Goal: Communication & Community: Share content

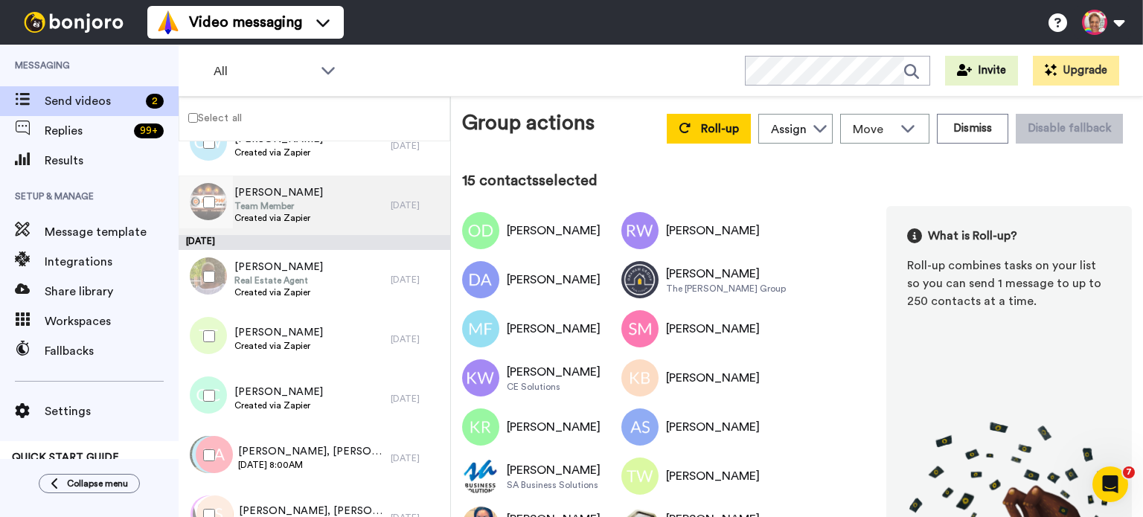
scroll to position [1686, 0]
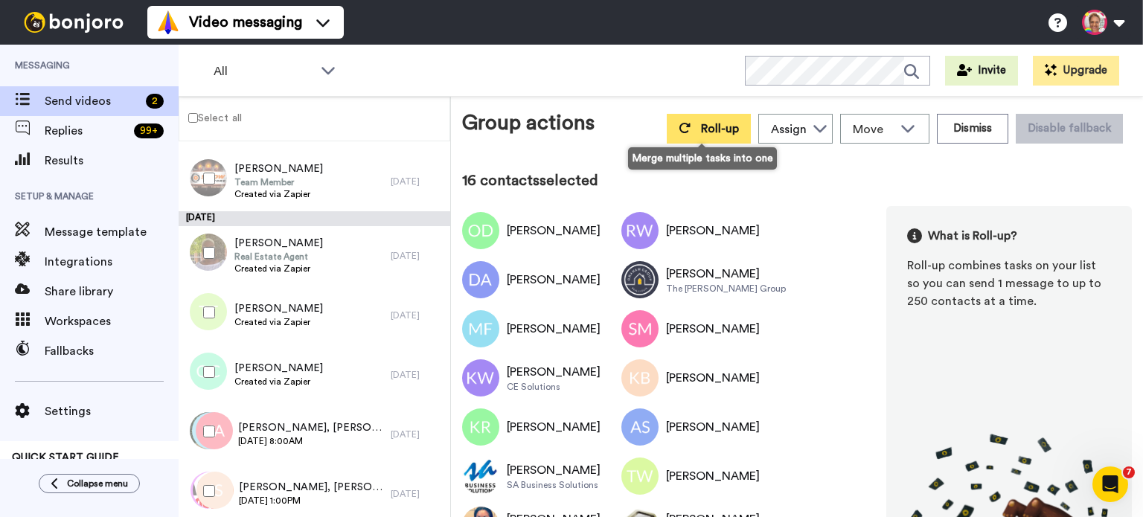
click at [691, 142] on button "Roll-up" at bounding box center [709, 129] width 84 height 30
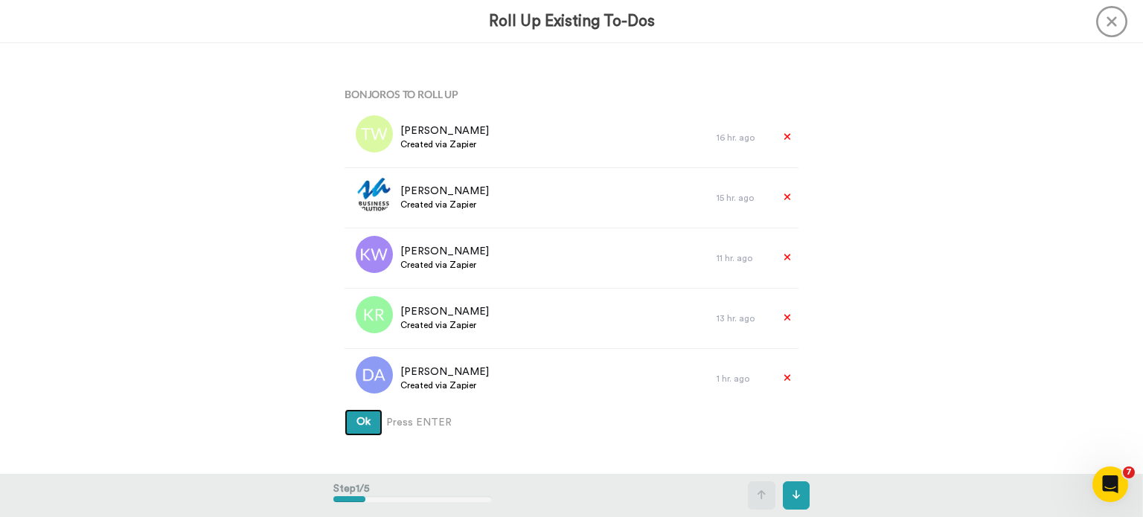
click at [368, 416] on button "Ok" at bounding box center [363, 422] width 38 height 27
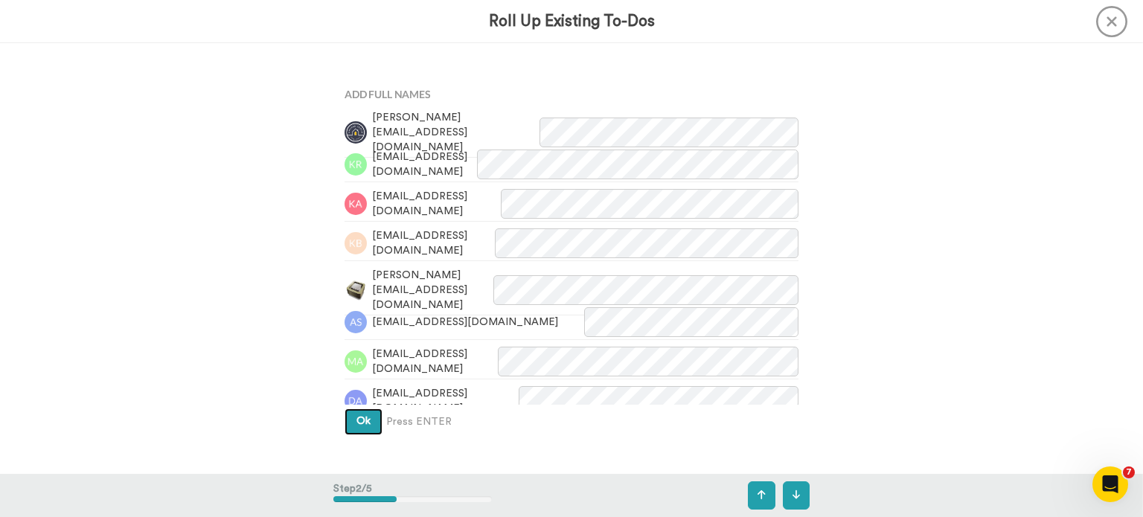
click at [364, 411] on button "Ok" at bounding box center [363, 421] width 38 height 27
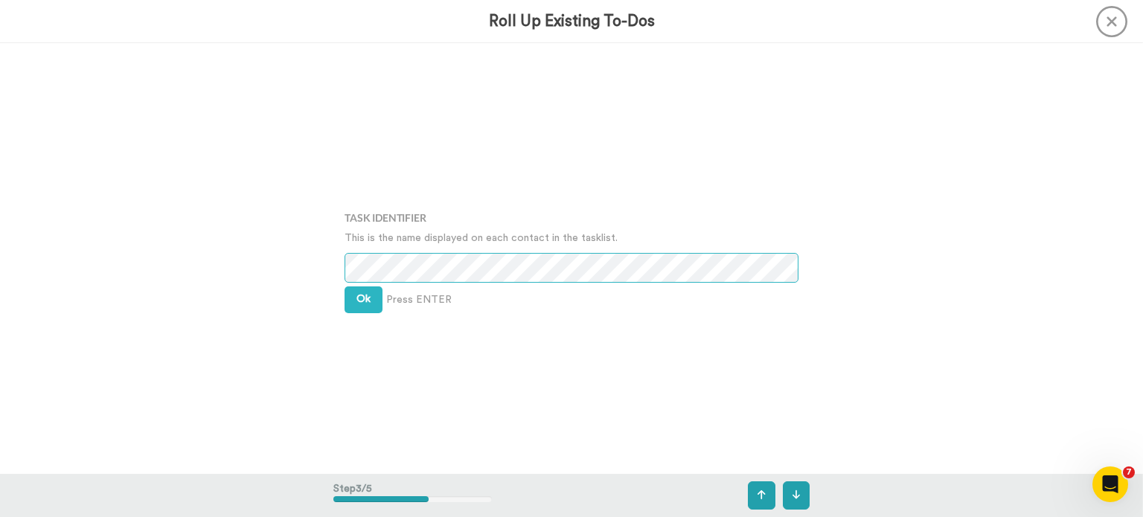
scroll to position [862, 0]
click at [348, 300] on button "Ok" at bounding box center [363, 298] width 38 height 27
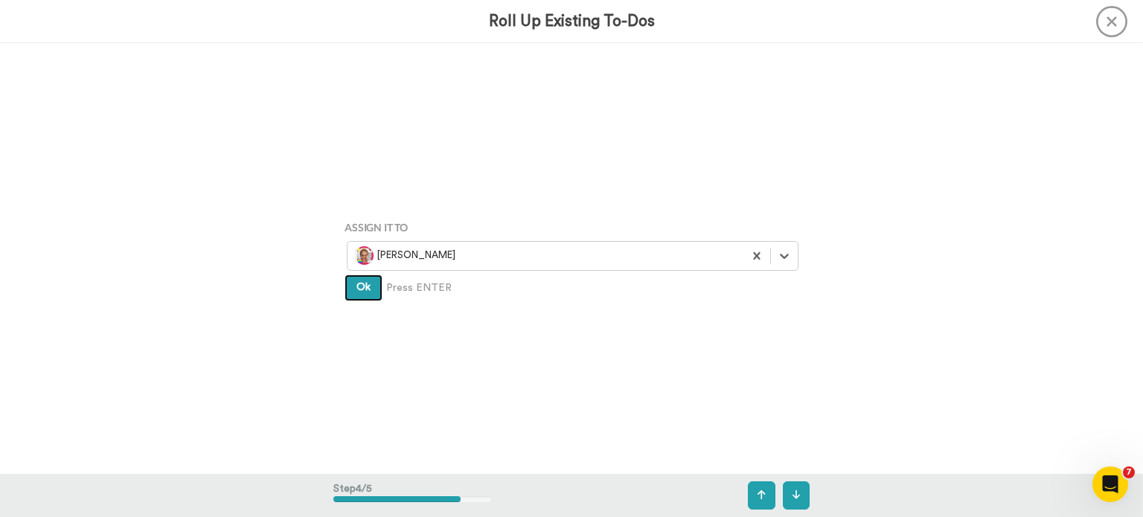
click at [366, 296] on button "Ok" at bounding box center [363, 288] width 38 height 27
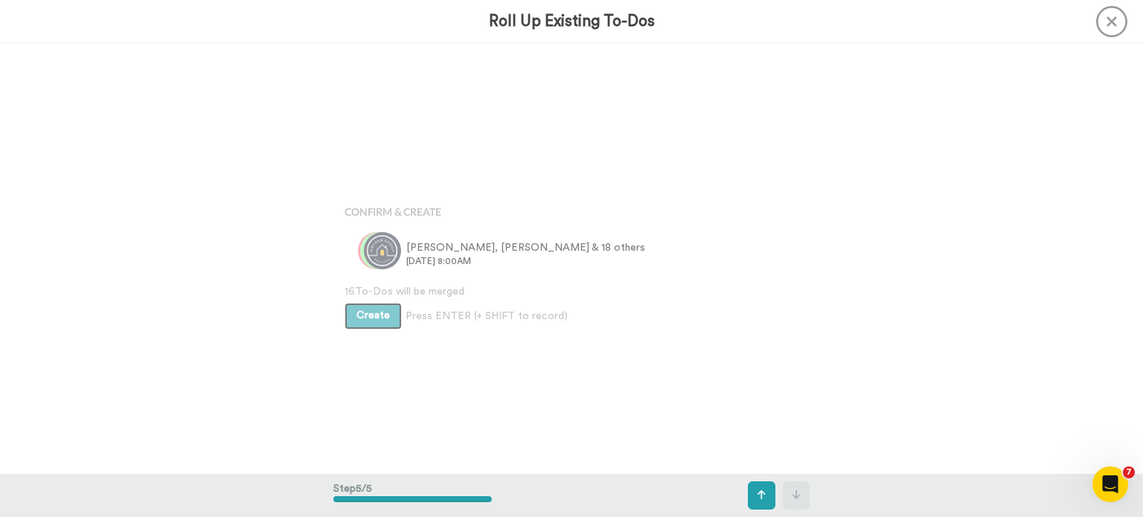
scroll to position [1722, 0]
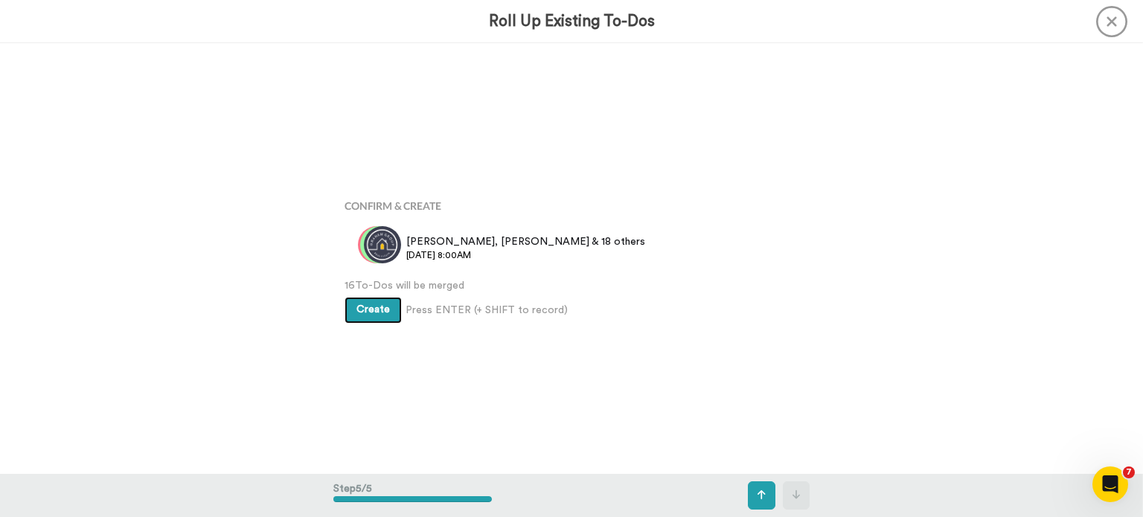
click at [353, 316] on button "Create" at bounding box center [372, 310] width 57 height 27
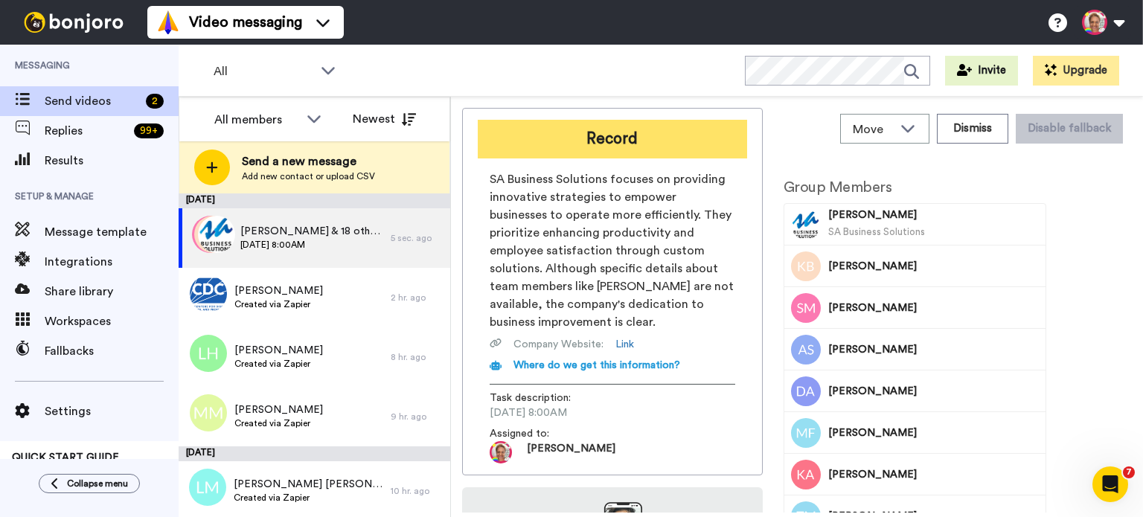
click at [610, 136] on button "Record" at bounding box center [612, 139] width 269 height 39
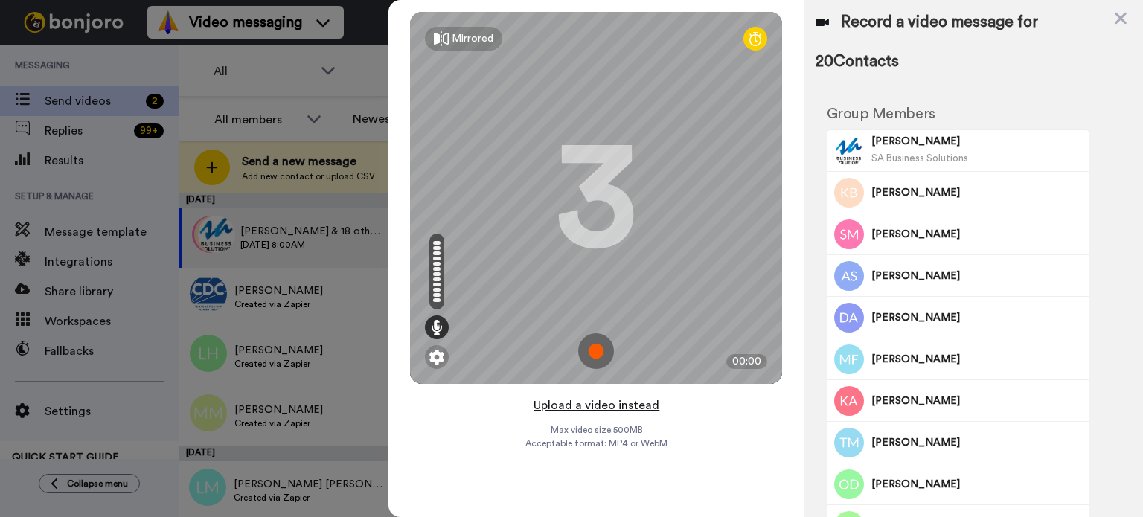
click at [592, 409] on button "Upload a video instead" at bounding box center [596, 405] width 135 height 19
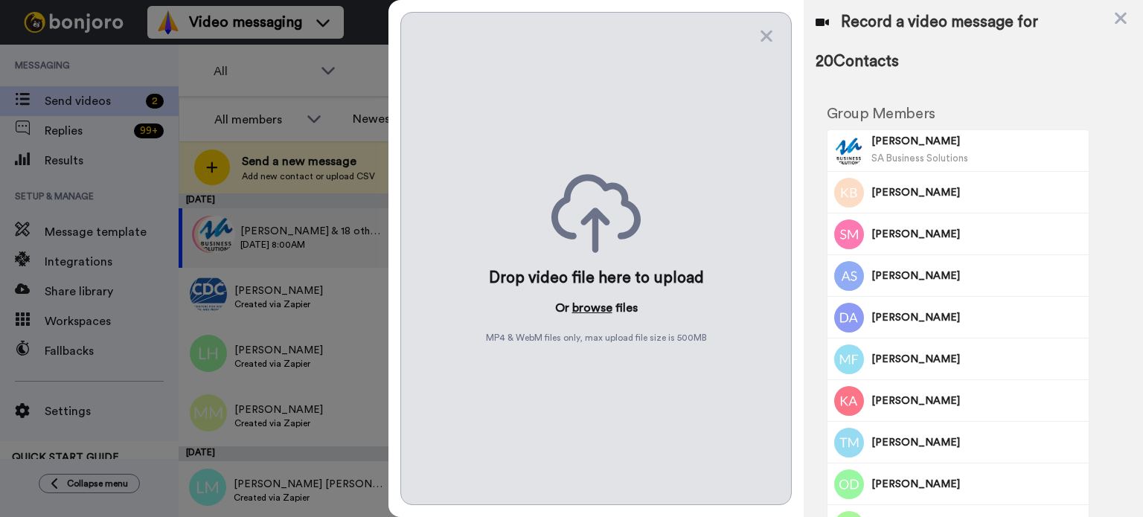
click at [600, 305] on button "browse" at bounding box center [592, 308] width 40 height 18
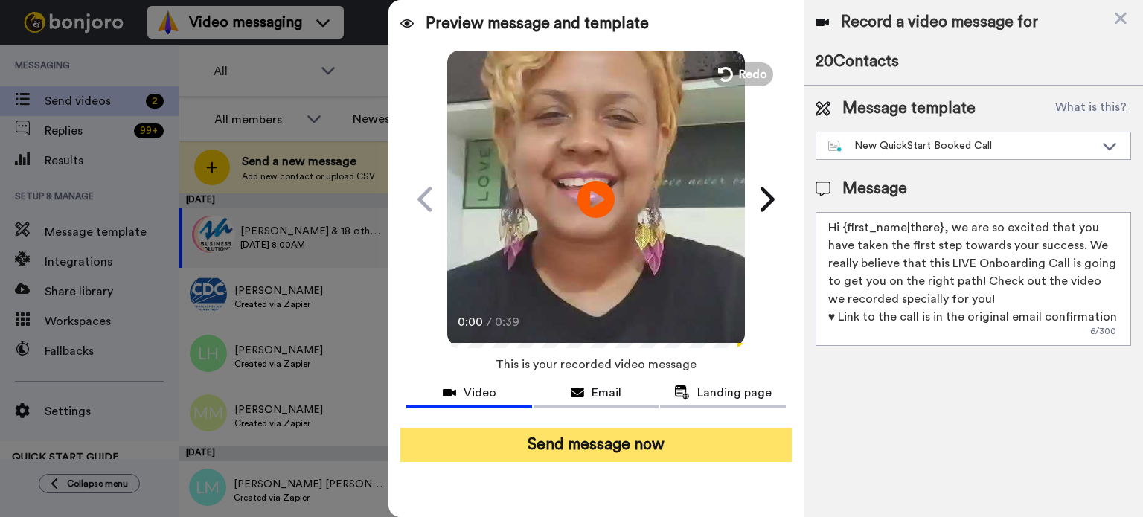
click at [696, 455] on button "Send message now" at bounding box center [595, 445] width 391 height 34
